Goal: Find specific fact: Find specific page/section

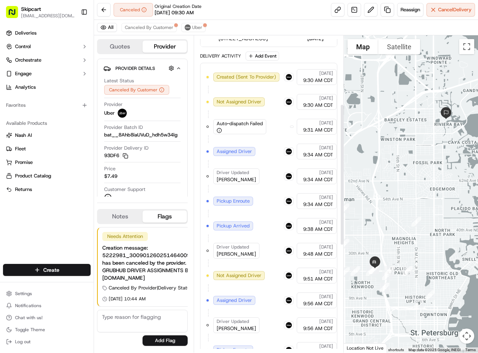
scroll to position [92, 0]
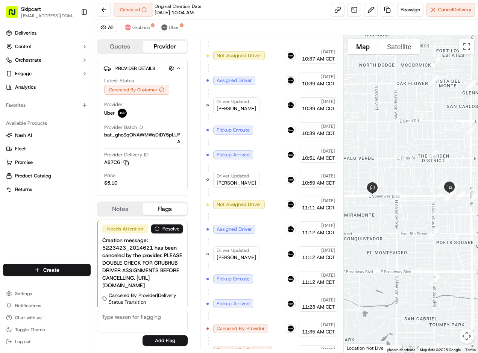
scroll to position [516, 0]
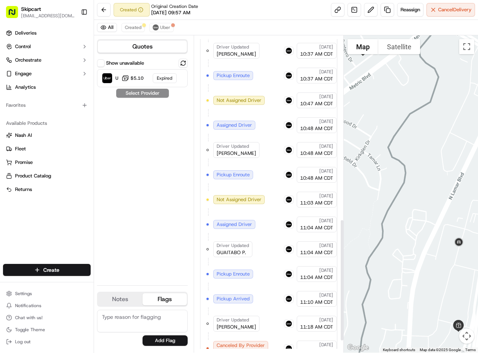
scroll to position [506, 0]
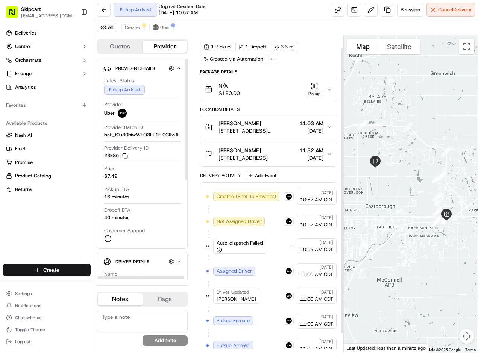
scroll to position [35, 0]
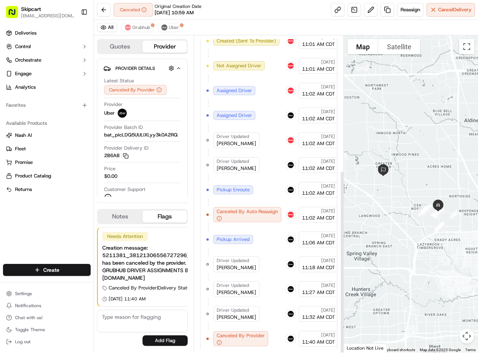
scroll to position [233, 0]
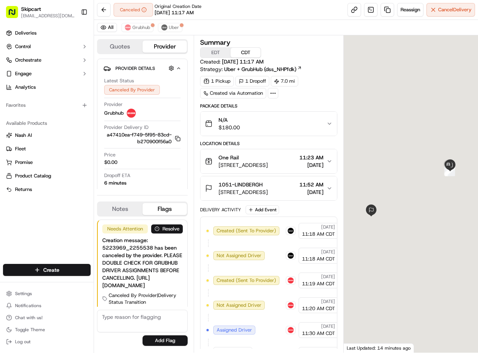
scroll to position [119, 0]
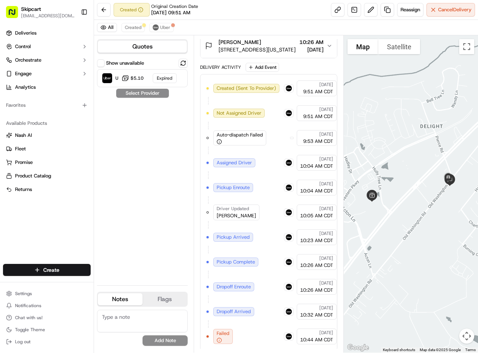
scroll to position [144, 0]
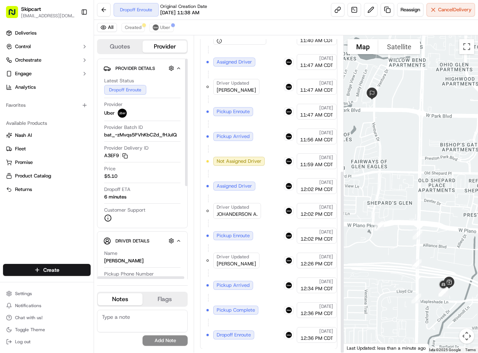
scroll to position [233, 0]
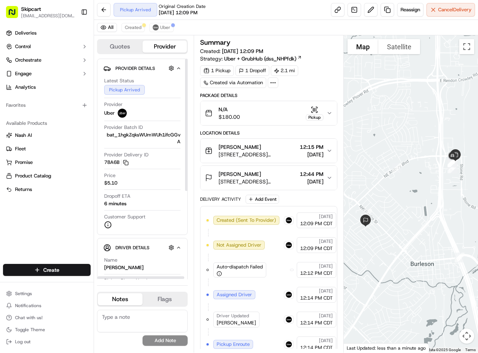
scroll to position [59, 0]
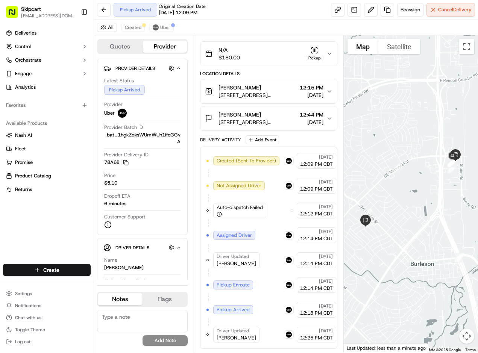
click at [215, 335] on div "Driver Updated ROY S." at bounding box center [236, 335] width 46 height 16
click at [219, 339] on span "ROY S." at bounding box center [235, 337] width 39 height 7
copy div "ROY S."
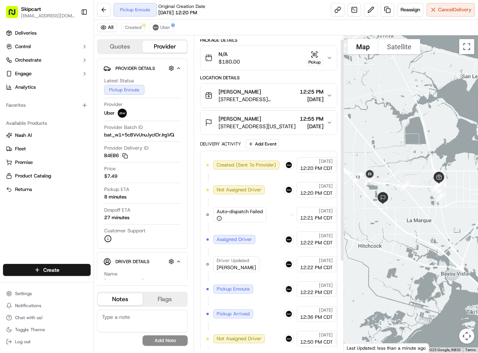
scroll to position [134, 0]
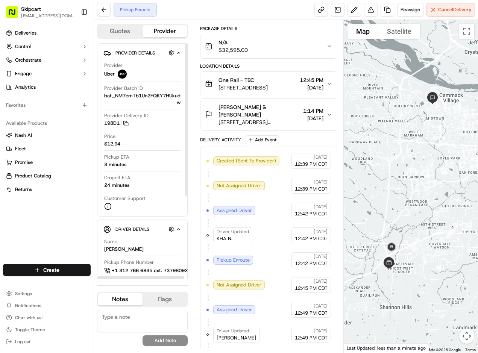
scroll to position [76, 0]
